Goal: Find specific page/section: Find specific page/section

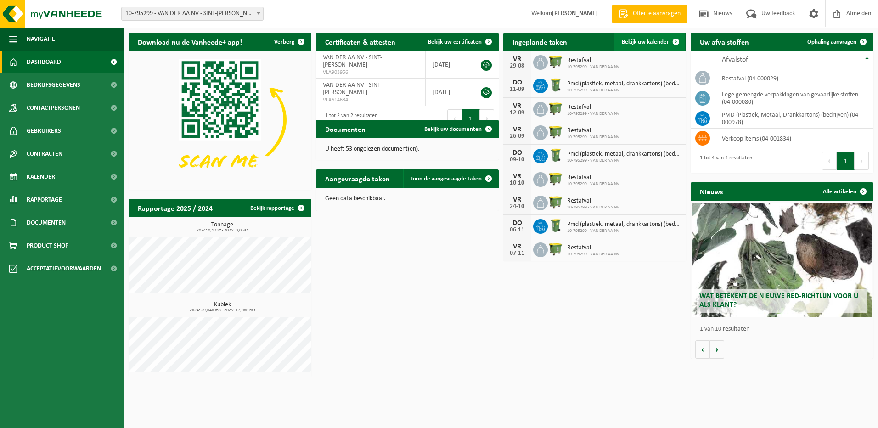
click at [646, 42] on span "Bekijk uw kalender" at bounding box center [645, 42] width 47 height 6
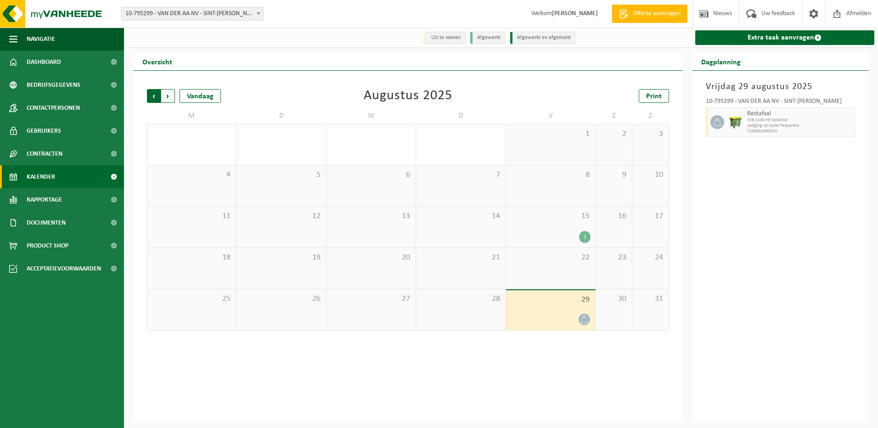
click at [169, 100] on span "Volgende" at bounding box center [168, 96] width 14 height 14
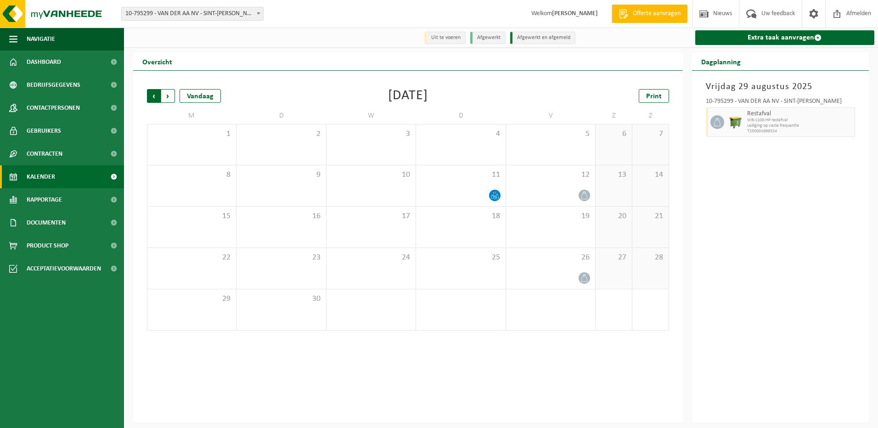
click at [169, 96] on span "Volgende" at bounding box center [168, 96] width 14 height 14
click at [154, 97] on span "Vorige" at bounding box center [154, 96] width 14 height 14
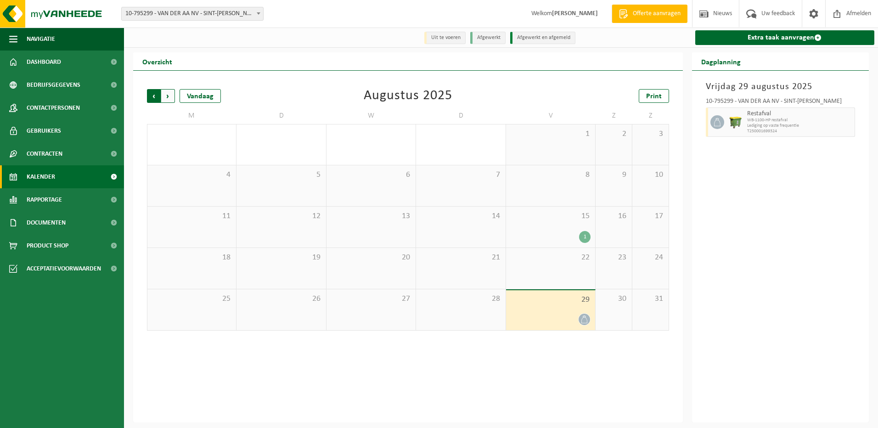
click at [170, 96] on span "Volgende" at bounding box center [168, 96] width 14 height 14
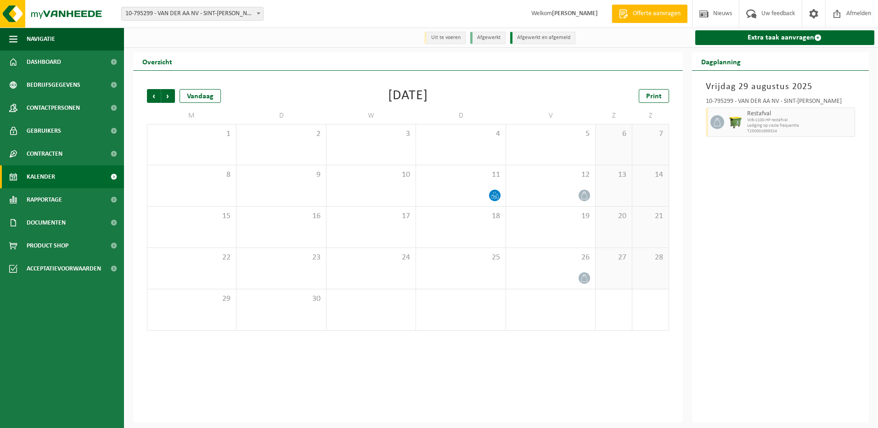
click at [170, 96] on span "Volgende" at bounding box center [168, 96] width 14 height 14
click at [154, 95] on span "Vorige" at bounding box center [154, 96] width 14 height 14
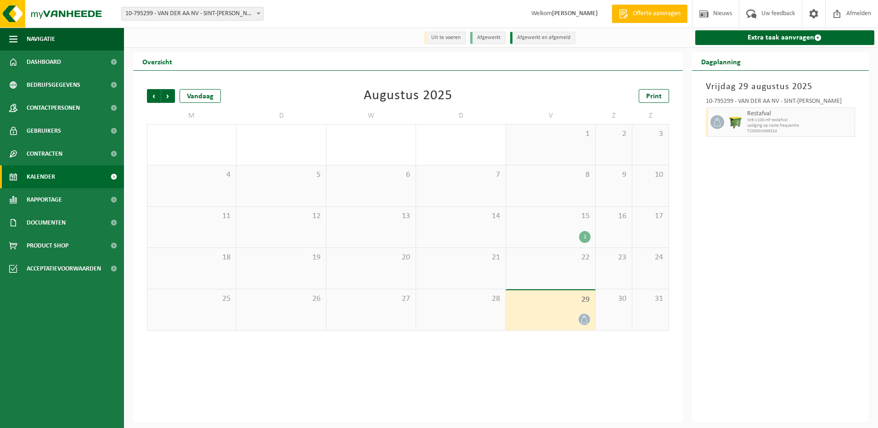
click at [154, 95] on span "Vorige" at bounding box center [154, 96] width 14 height 14
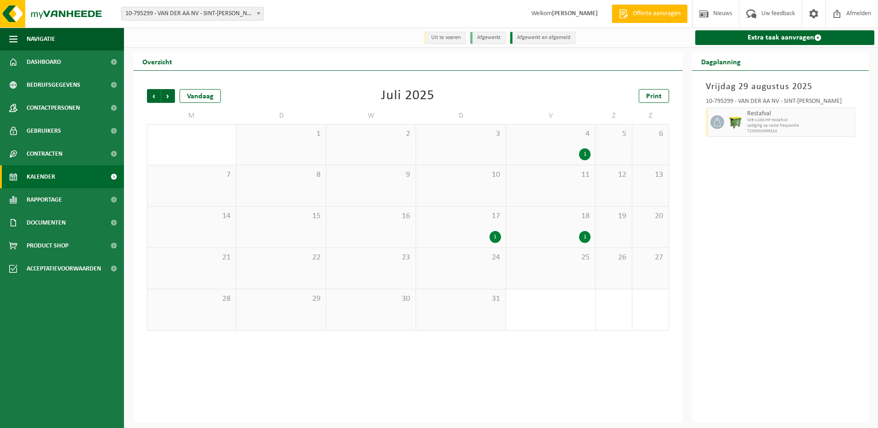
click at [154, 95] on span "Vorige" at bounding box center [154, 96] width 14 height 14
click at [861, 10] on span "Afmelden" at bounding box center [858, 13] width 29 height 27
